Goal: Use online tool/utility: Utilize a website feature to perform a specific function

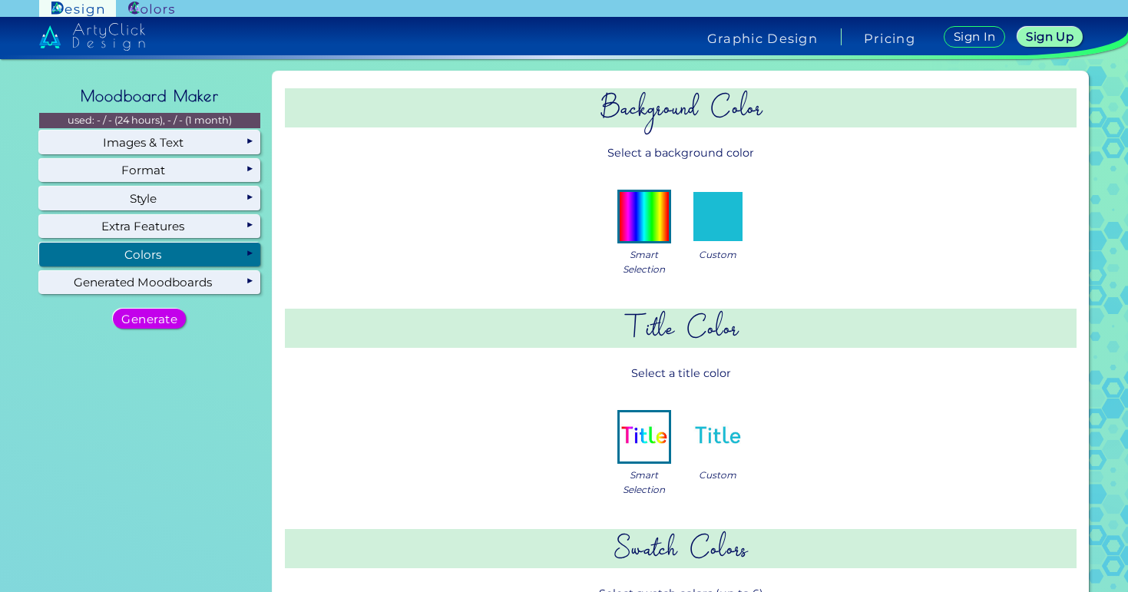
click at [720, 220] on img at bounding box center [717, 216] width 49 height 49
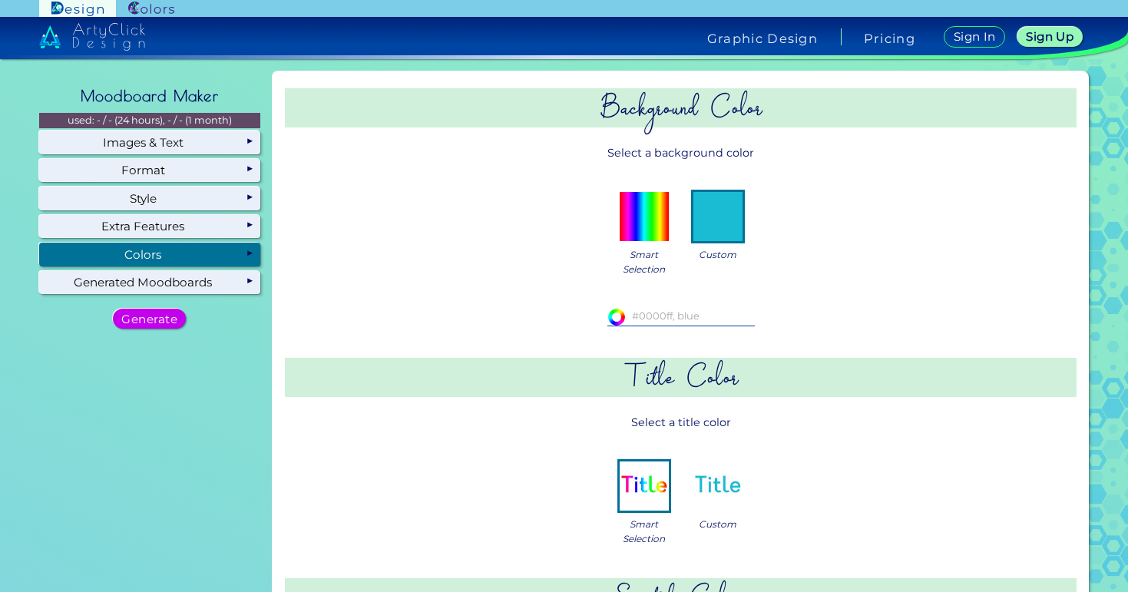
click at [620, 318] on img at bounding box center [616, 317] width 18 height 18
click at [613, 318] on input "#ffffff" at bounding box center [614, 315] width 15 height 15
type input "#5a3707"
click at [825, 306] on div "#5a3707 #5a3707" at bounding box center [681, 317] width 712 height 43
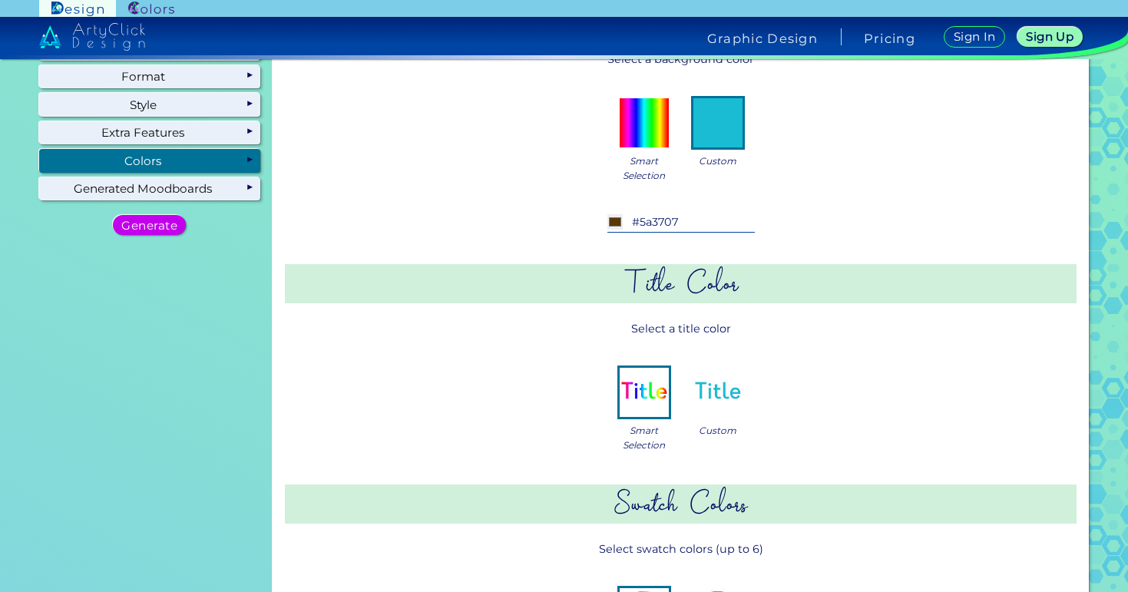
scroll to position [132, 0]
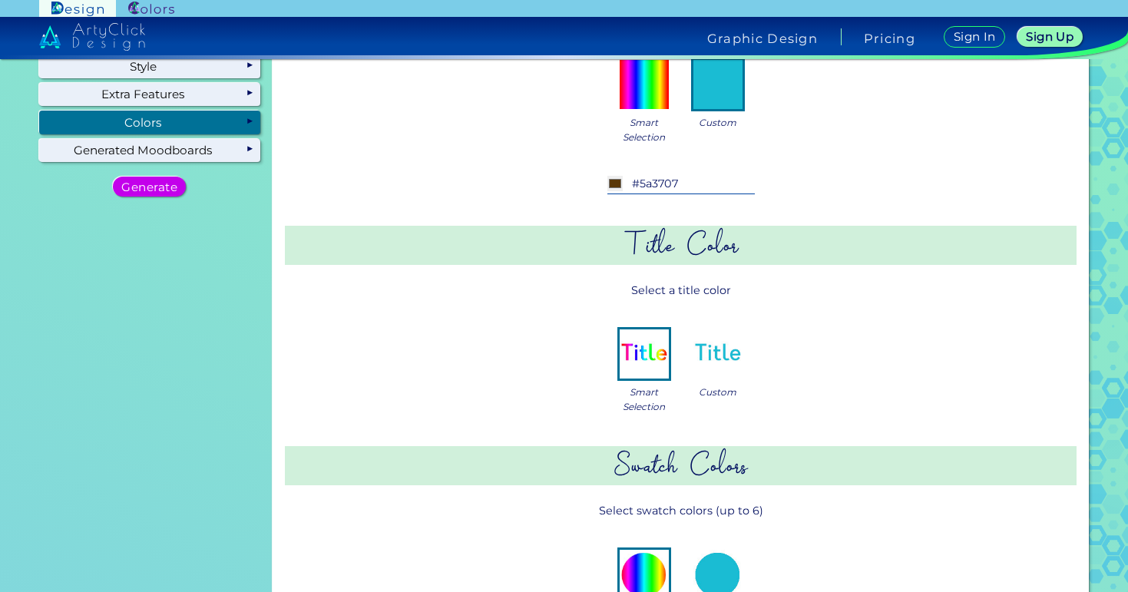
click at [703, 338] on img at bounding box center [717, 353] width 49 height 49
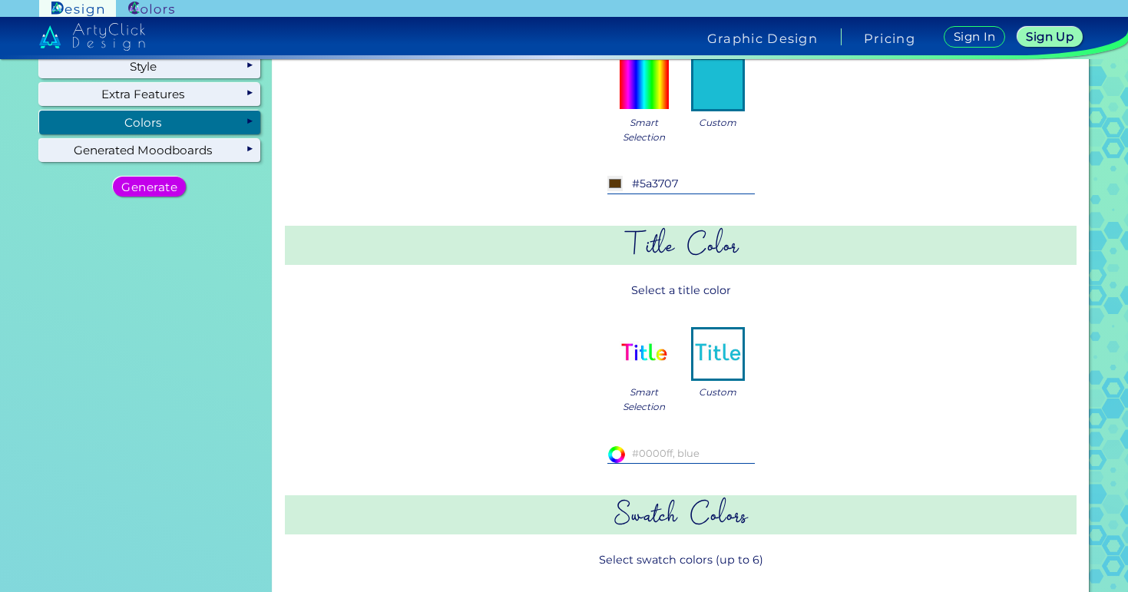
click at [672, 448] on input at bounding box center [680, 453] width 147 height 17
click at [614, 457] on input "#ffffff" at bounding box center [614, 452] width 15 height 15
type input "#faf0eb"
click at [807, 335] on div "Smart Selection Custom" at bounding box center [681, 368] width 712 height 115
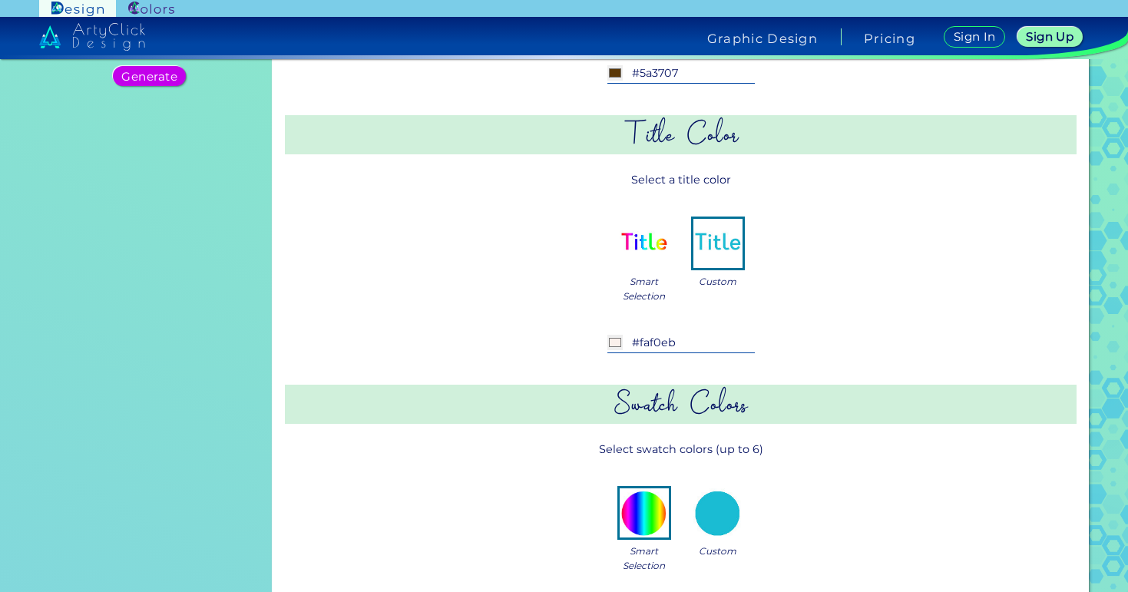
scroll to position [202, 0]
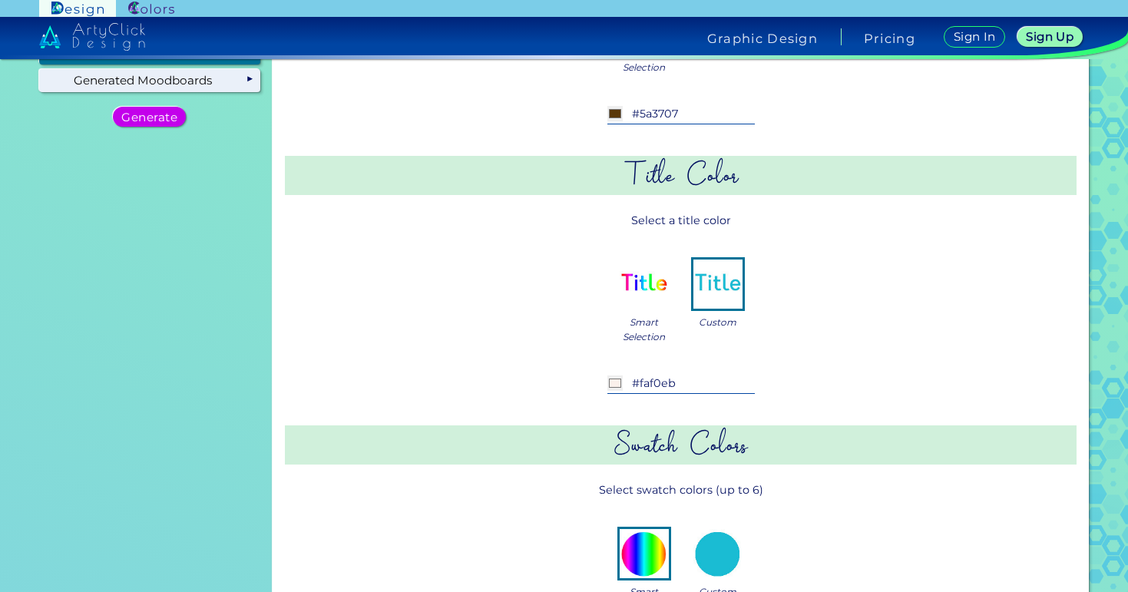
click at [695, 282] on img at bounding box center [717, 283] width 49 height 49
click at [639, 390] on input "#faf0eb" at bounding box center [680, 383] width 147 height 17
click at [613, 380] on input "#faf0eb" at bounding box center [614, 382] width 15 height 15
type input "#000000"
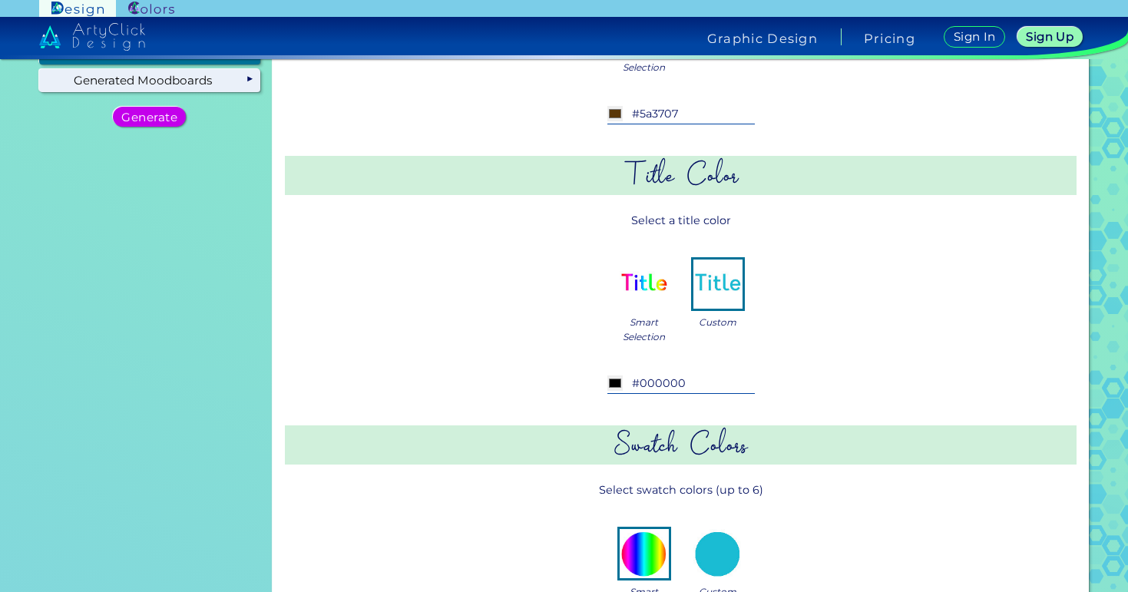
click at [517, 352] on div "Smart Selection Custom" at bounding box center [681, 298] width 712 height 115
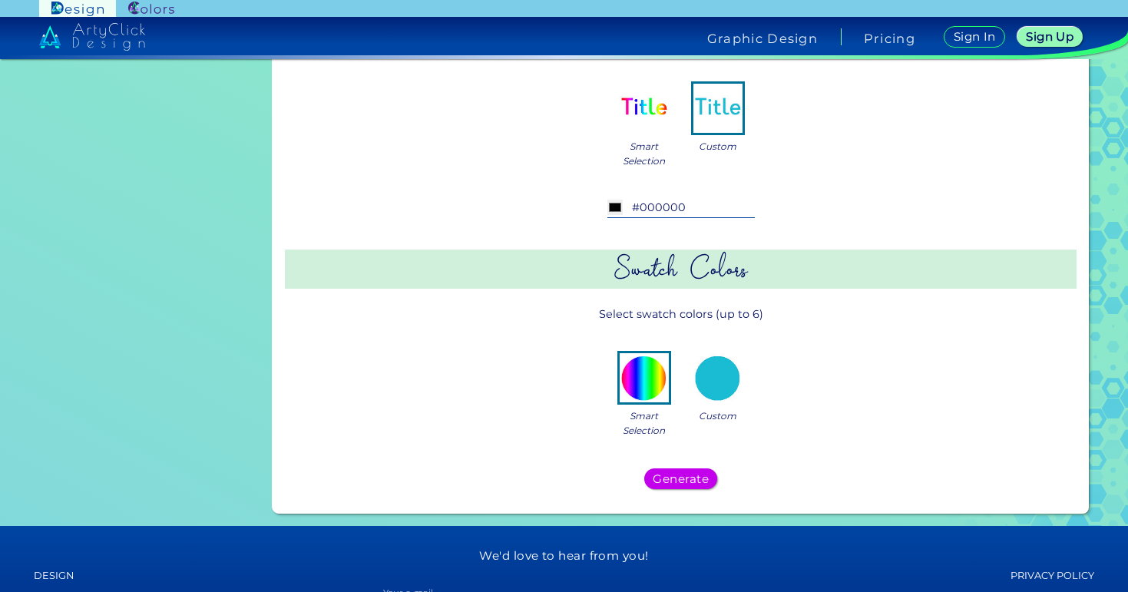
scroll to position [375, 0]
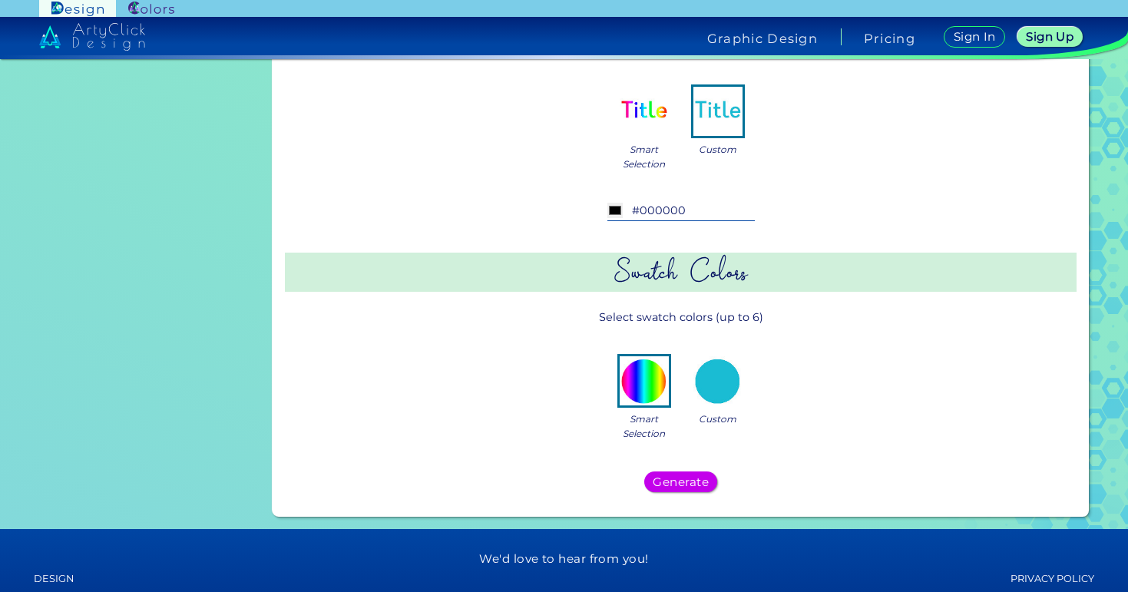
click at [717, 398] on img at bounding box center [717, 380] width 49 height 49
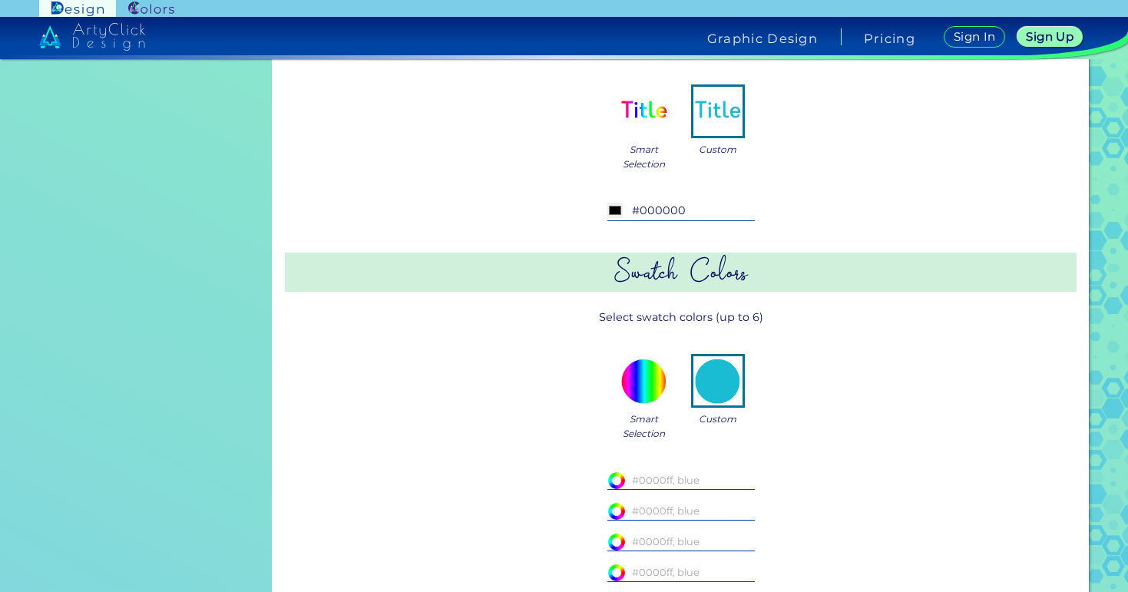
click at [617, 479] on input "#ffffff" at bounding box center [614, 478] width 15 height 15
click at [581, 419] on div "Smart Selection Custom" at bounding box center [681, 395] width 712 height 115
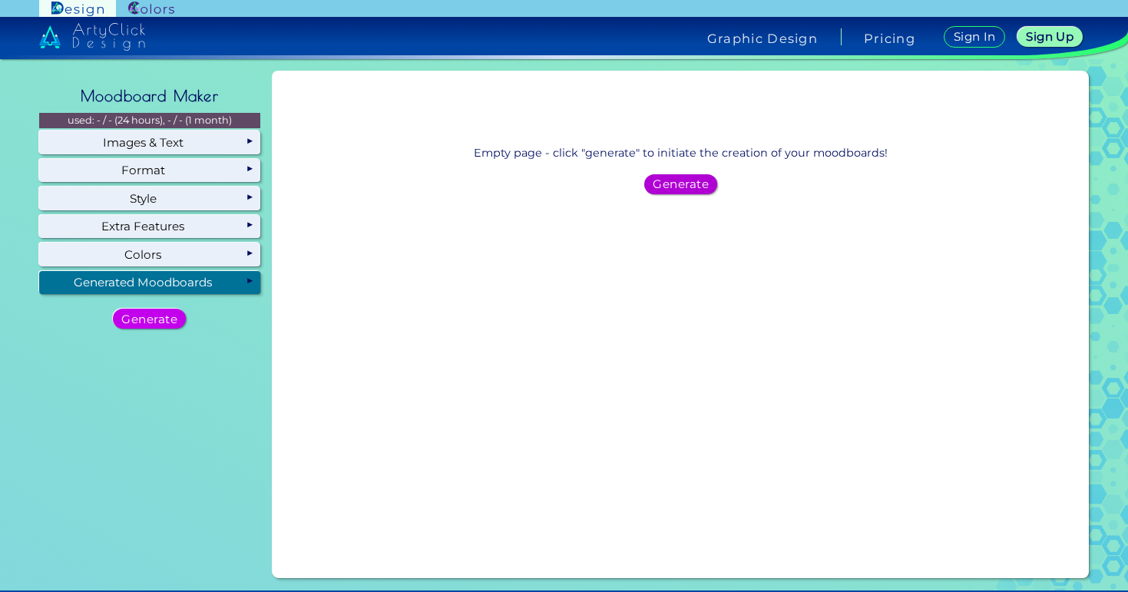
click at [673, 180] on h5 "Generate" at bounding box center [680, 184] width 50 height 11
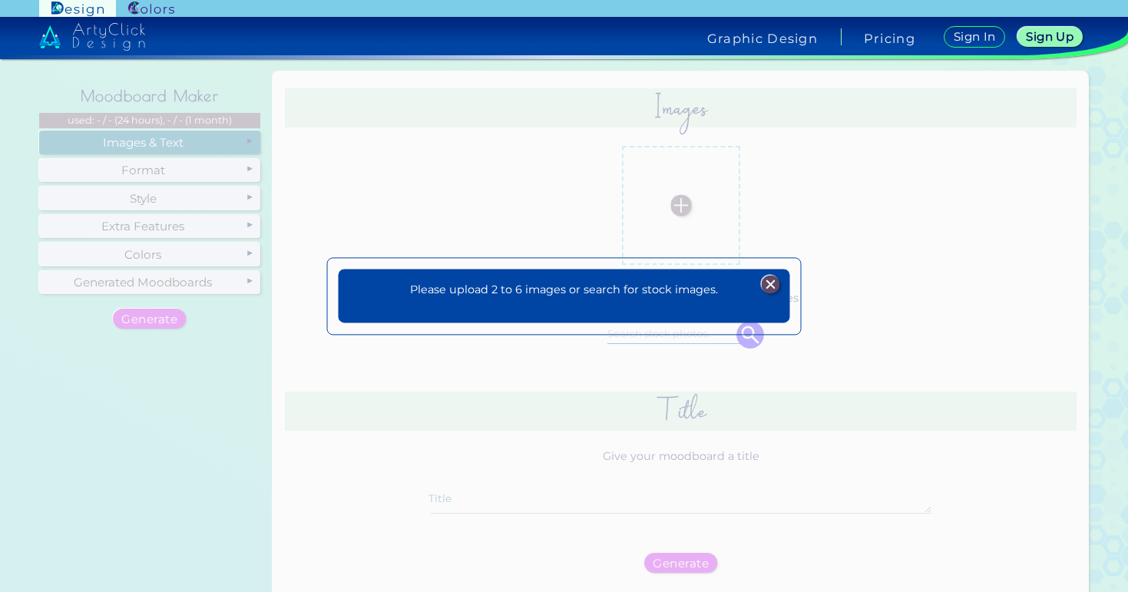
click at [766, 277] on img at bounding box center [770, 284] width 18 height 18
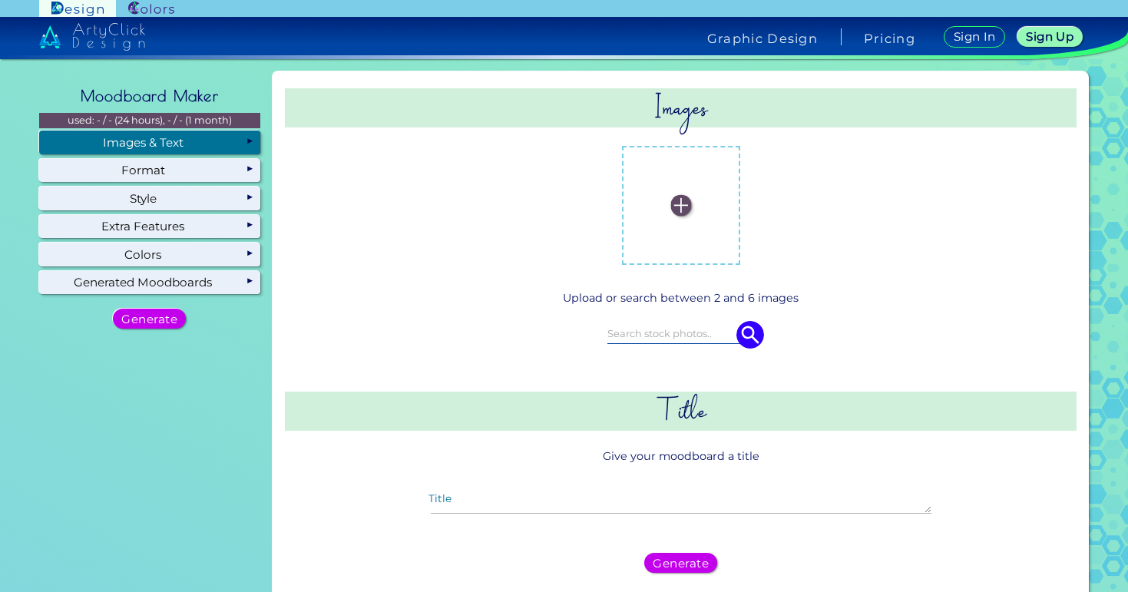
click at [672, 206] on img at bounding box center [680, 205] width 21 height 21
click at [0, 0] on input "file" at bounding box center [0, 0] width 0 height 0
click at [666, 213] on label at bounding box center [680, 205] width 103 height 103
click at [0, 0] on input "file" at bounding box center [0, 0] width 0 height 0
click at [679, 210] on img at bounding box center [680, 205] width 21 height 21
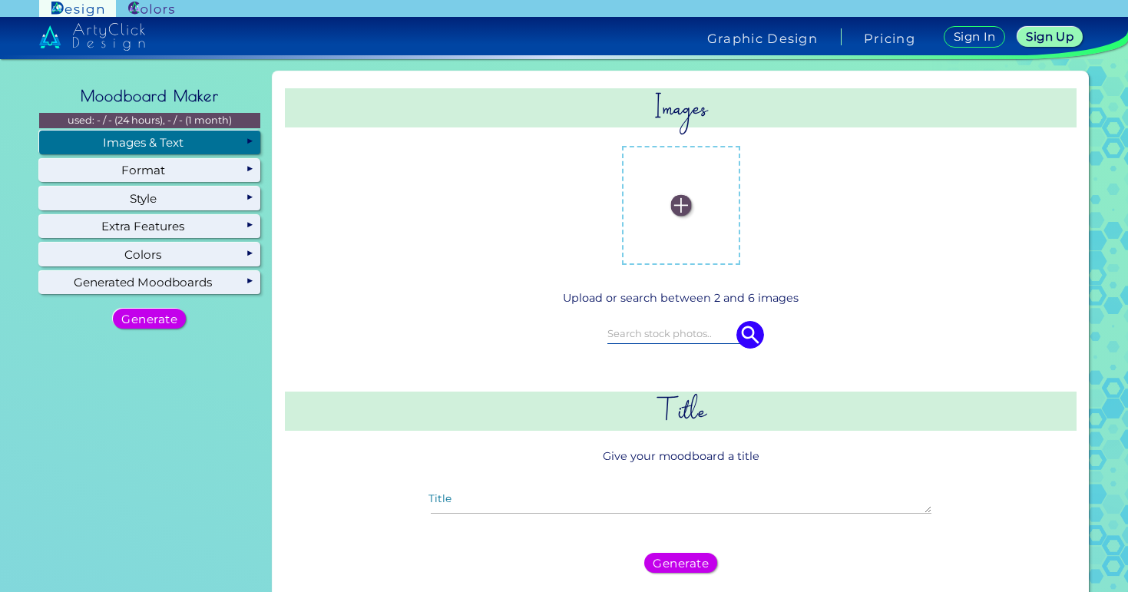
click at [0, 0] on input "file" at bounding box center [0, 0] width 0 height 0
click at [664, 201] on label at bounding box center [680, 205] width 103 height 103
click at [0, 0] on input "file" at bounding box center [0, 0] width 0 height 0
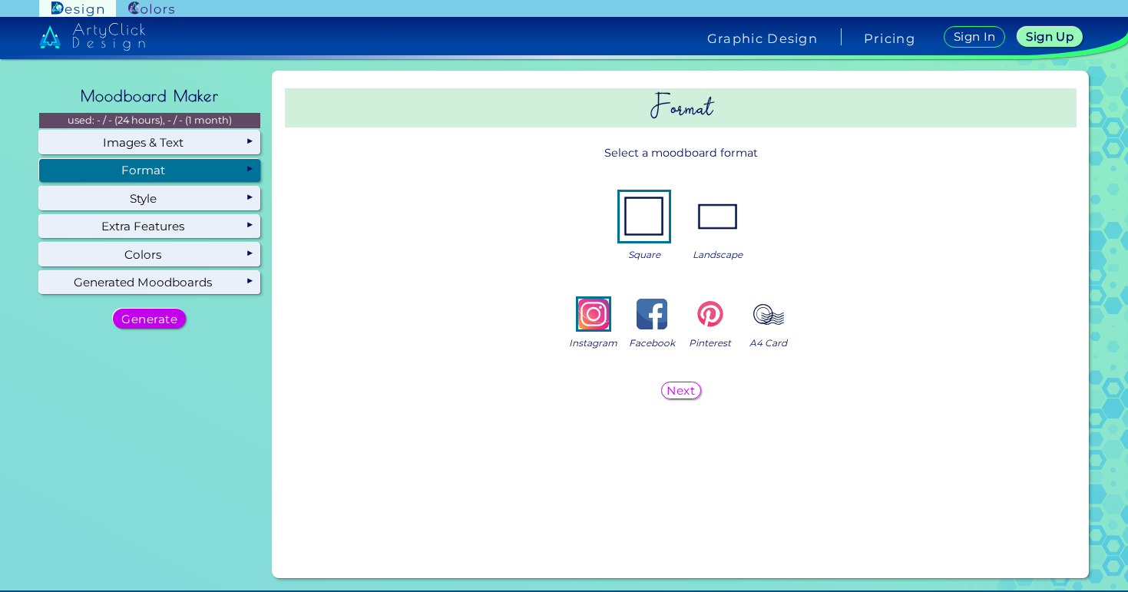
click at [721, 210] on img at bounding box center [717, 216] width 49 height 49
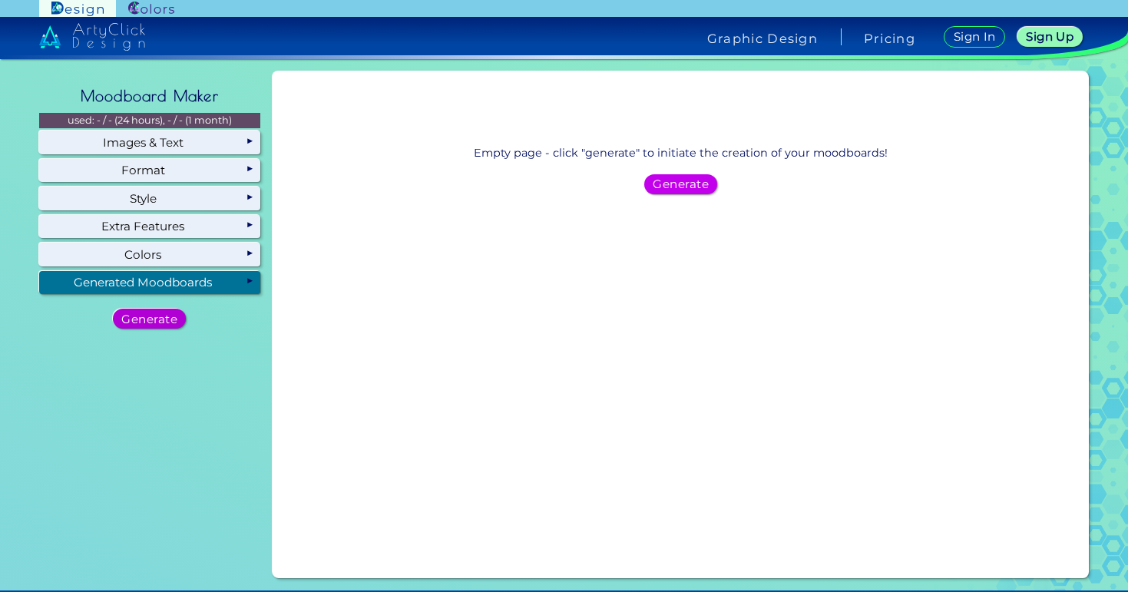
click at [158, 316] on h5 "Generate" at bounding box center [149, 318] width 50 height 11
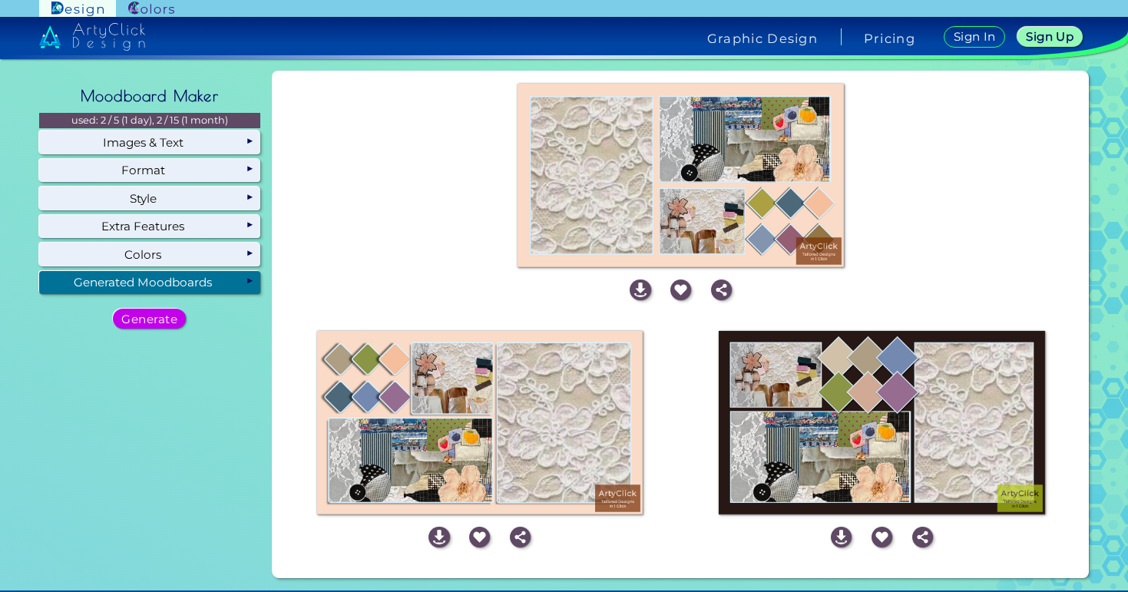
click at [818, 410] on img at bounding box center [880, 422] width 325 height 183
click at [839, 533] on img at bounding box center [840, 537] width 21 height 21
